Goal: Information Seeking & Learning: Learn about a topic

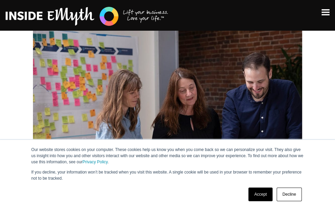
click at [290, 194] on link "Decline" at bounding box center [289, 194] width 25 height 14
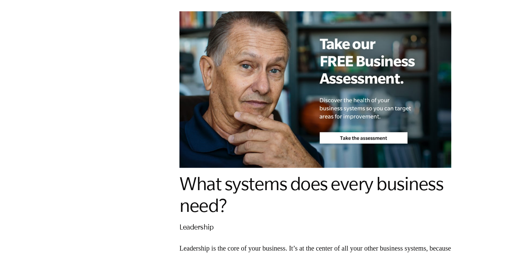
scroll to position [611, 0]
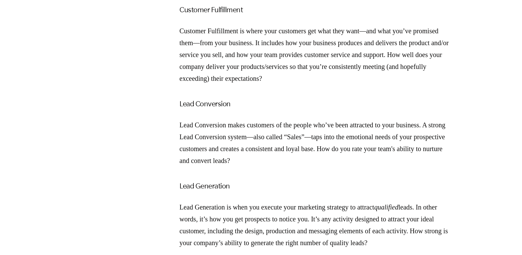
scroll to position [1122, 0]
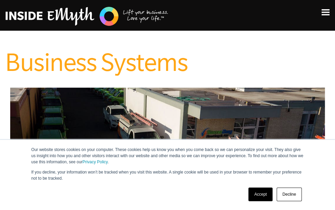
click at [287, 199] on link "Decline" at bounding box center [289, 194] width 25 height 14
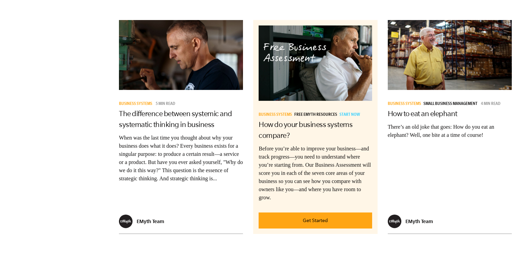
scroll to position [1298, 0]
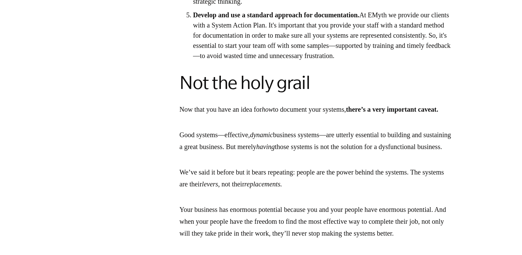
scroll to position [1517, 0]
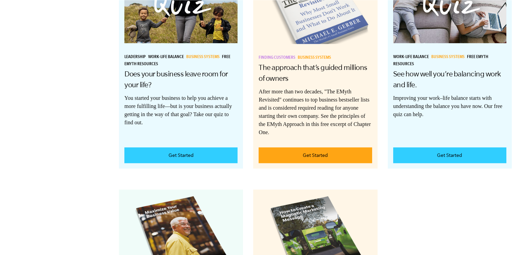
scroll to position [1200, 0]
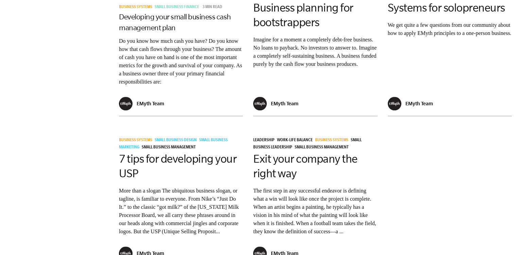
scroll to position [932, 0]
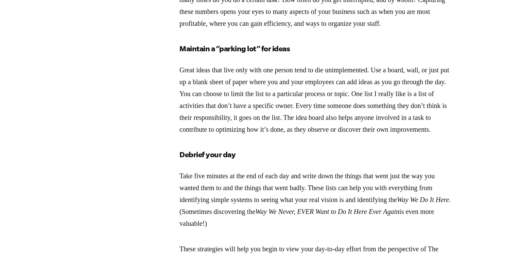
scroll to position [1068, 0]
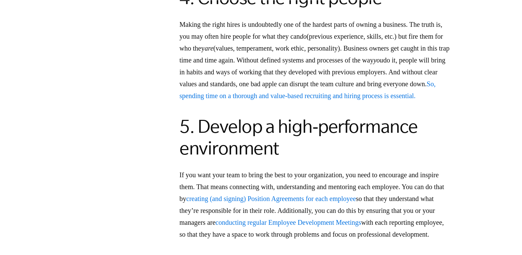
scroll to position [1394, 0]
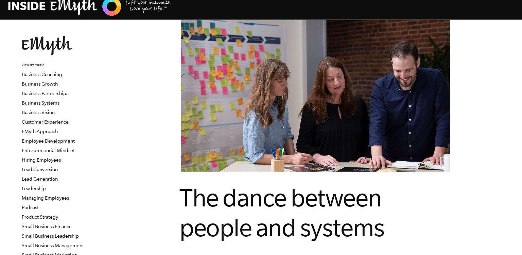
scroll to position [2539, 0]
